Goal: Information Seeking & Learning: Check status

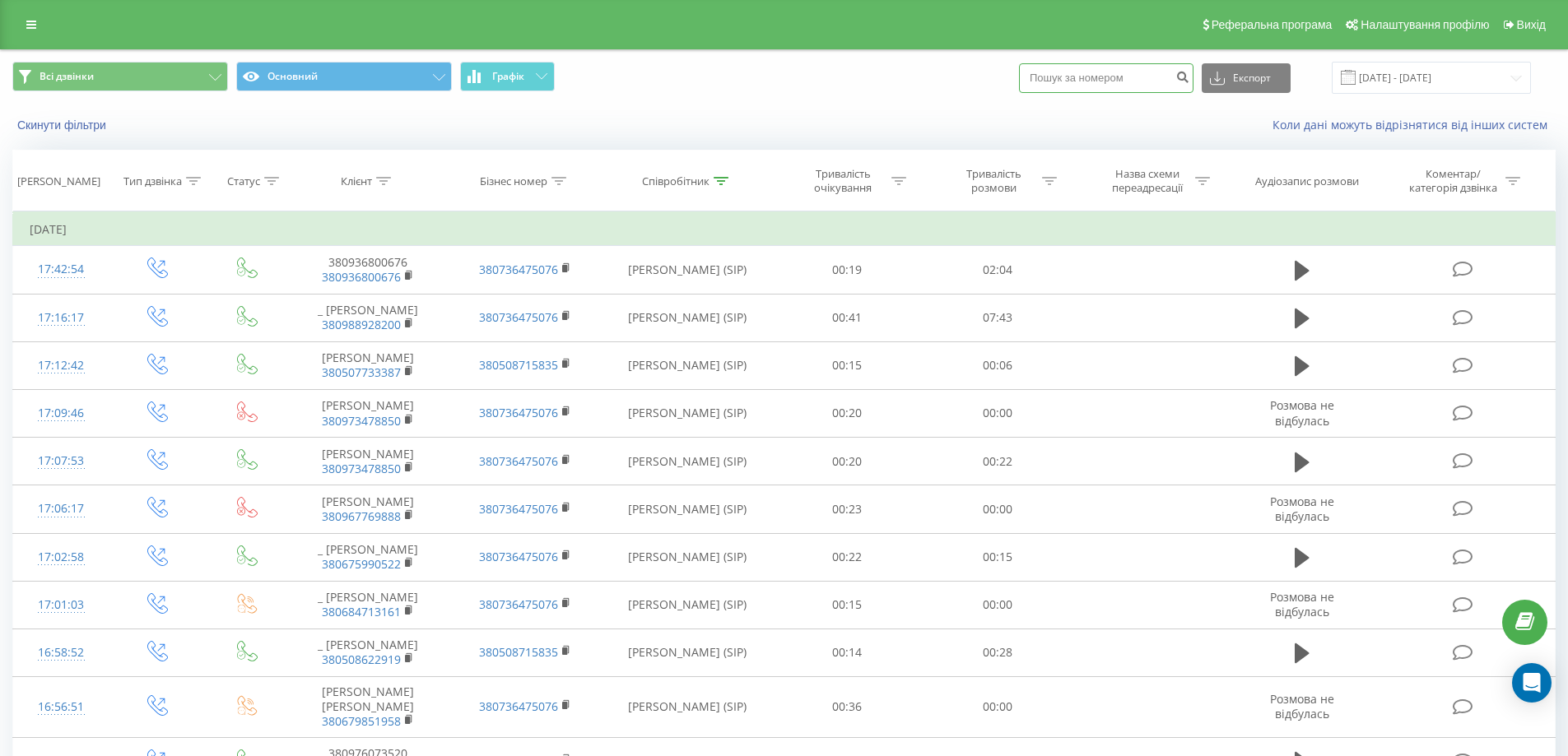
click at [1123, 79] on input at bounding box center [1106, 79] width 174 height 30
paste input "380665902966"
type input "380665902966"
click at [1189, 74] on icon "submit" at bounding box center [1182, 75] width 14 height 10
